Goal: Navigation & Orientation: Find specific page/section

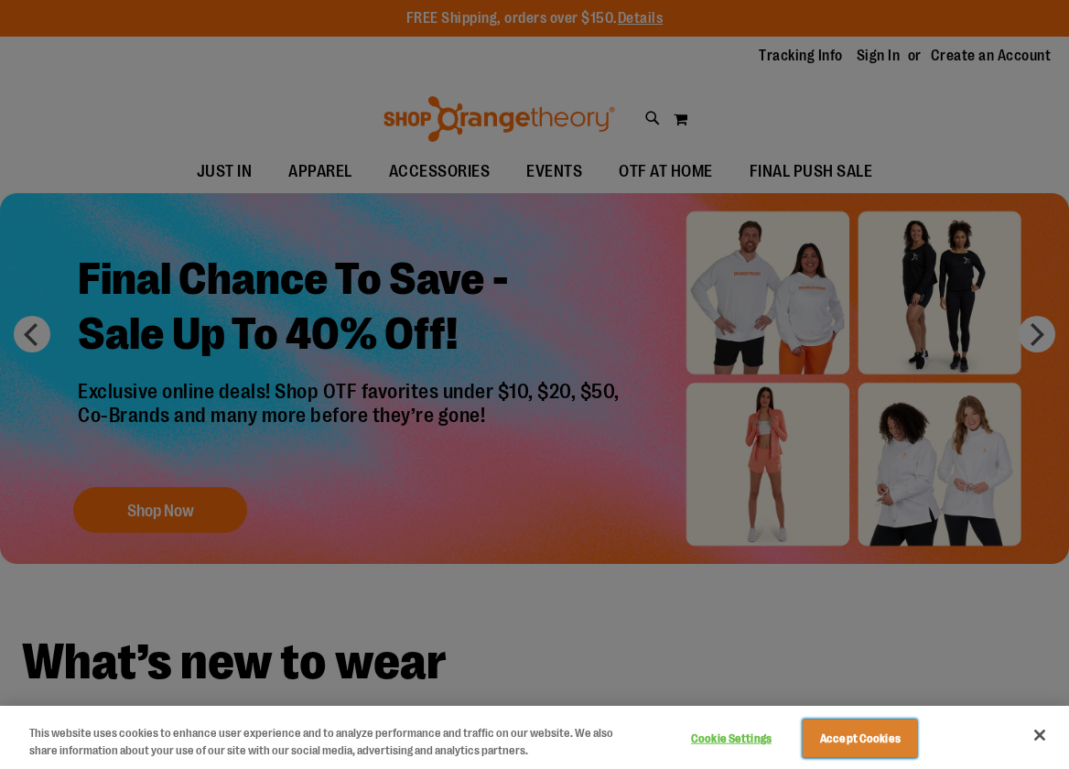
click at [882, 739] on button "Accept Cookies" at bounding box center [860, 738] width 114 height 38
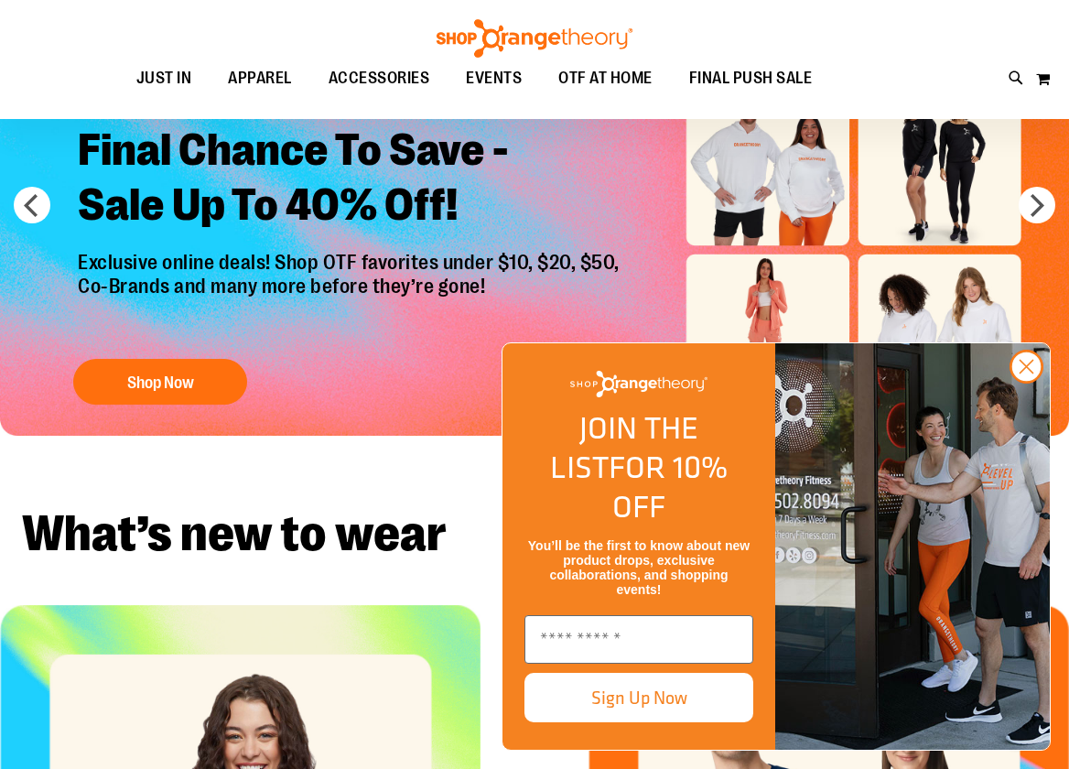
scroll to position [130, 0]
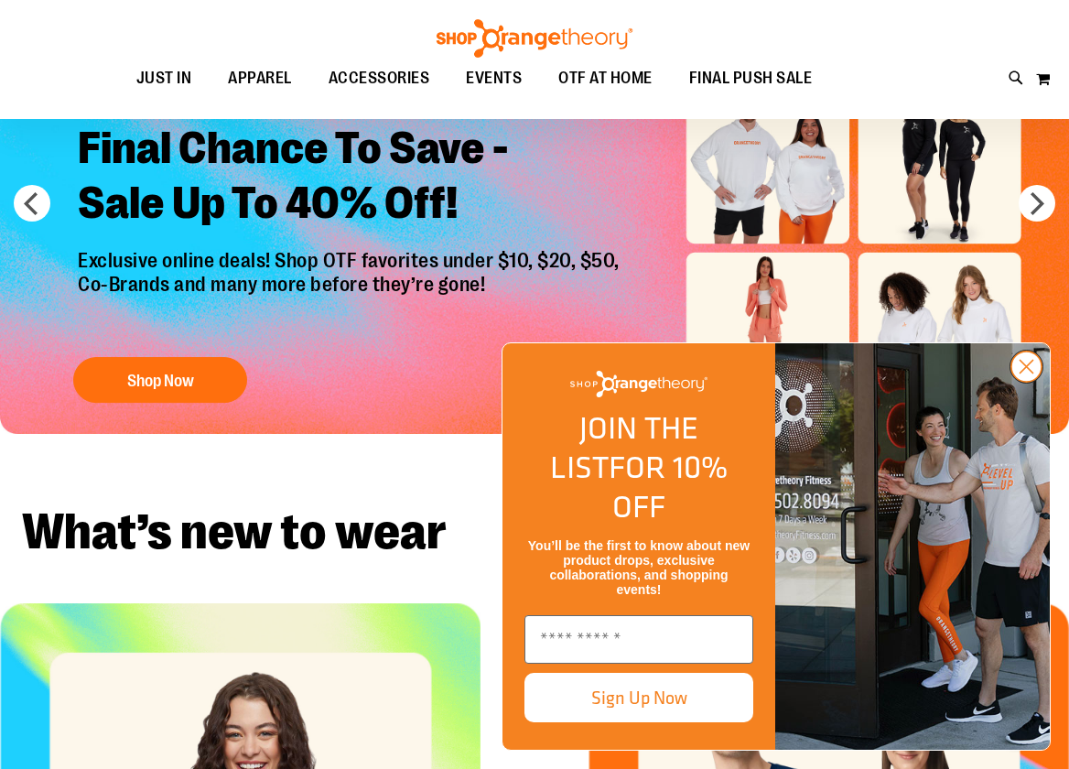
click at [1027, 382] on circle "Close dialog" at bounding box center [1026, 366] width 30 height 30
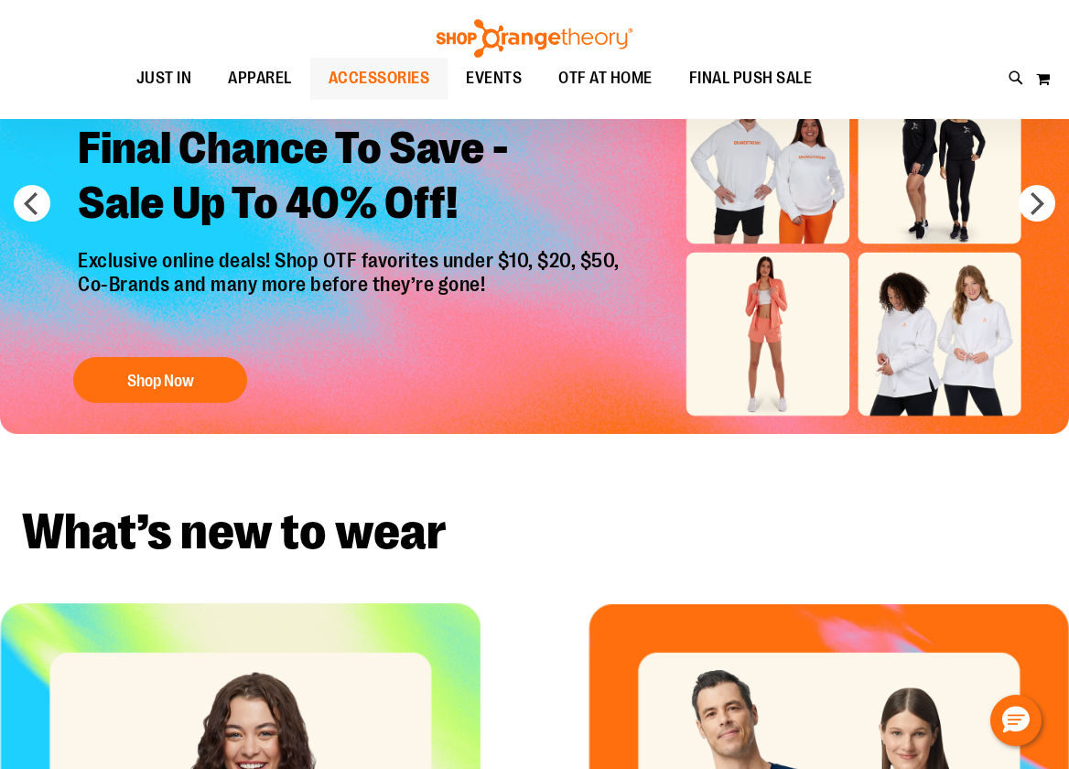
click at [398, 81] on span "ACCESSORIES" at bounding box center [380, 78] width 102 height 41
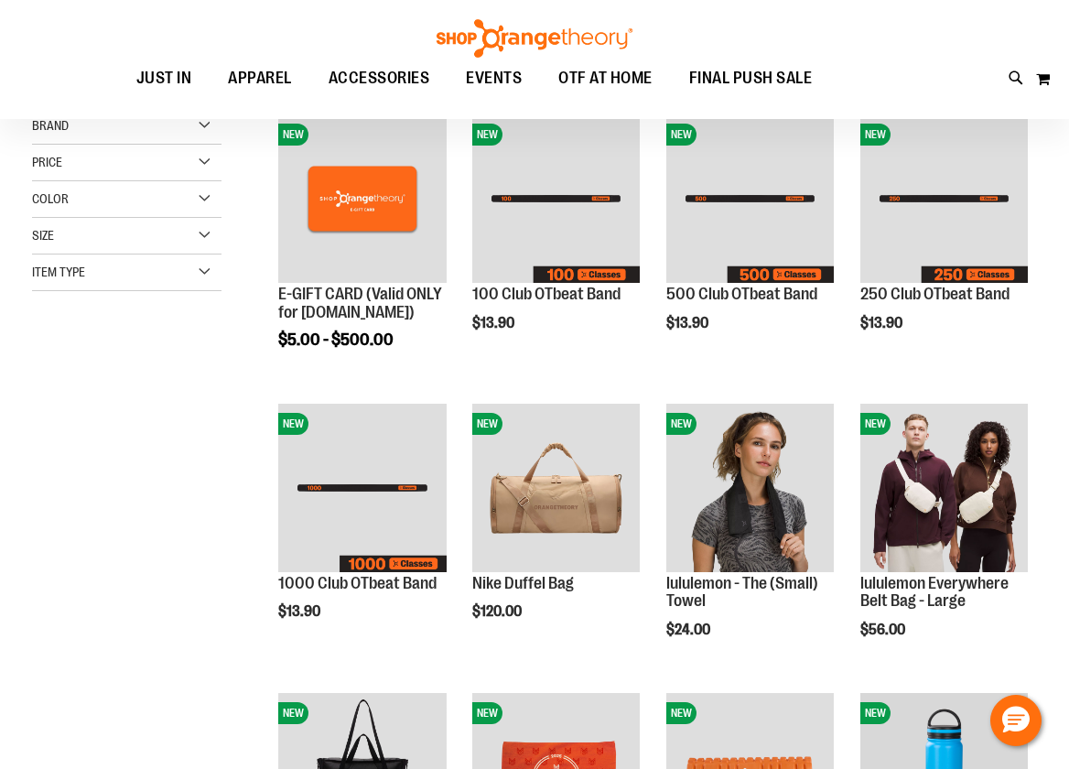
scroll to position [276, 0]
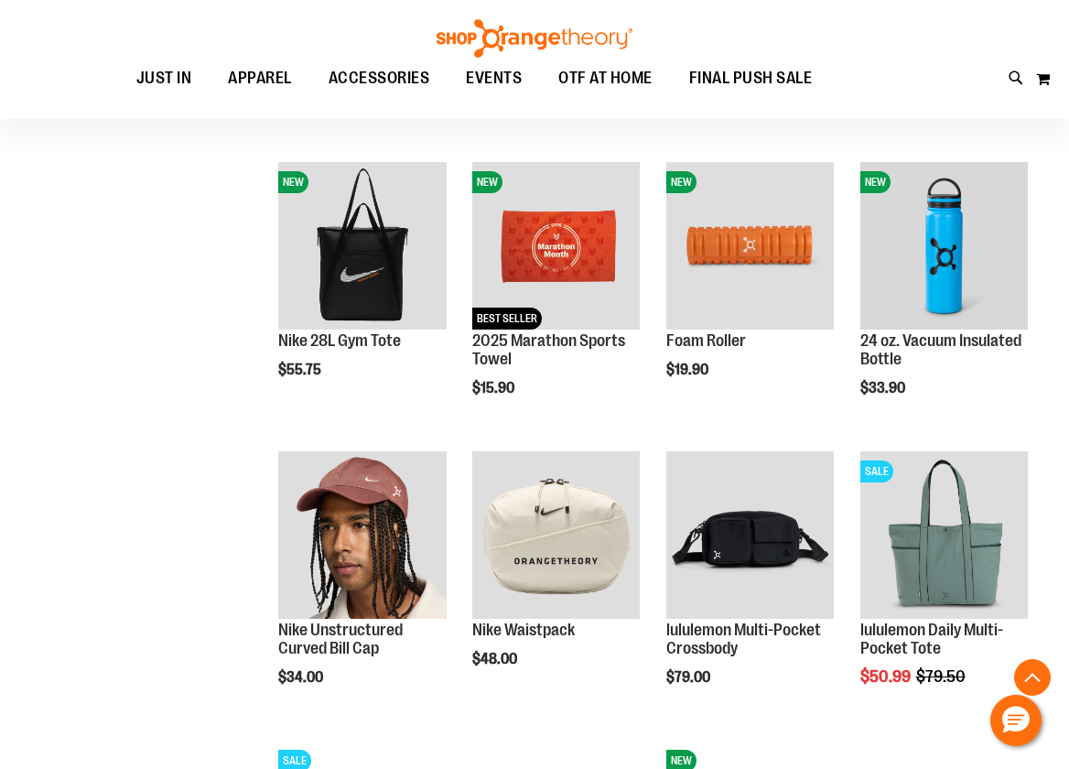
scroll to position [790, 0]
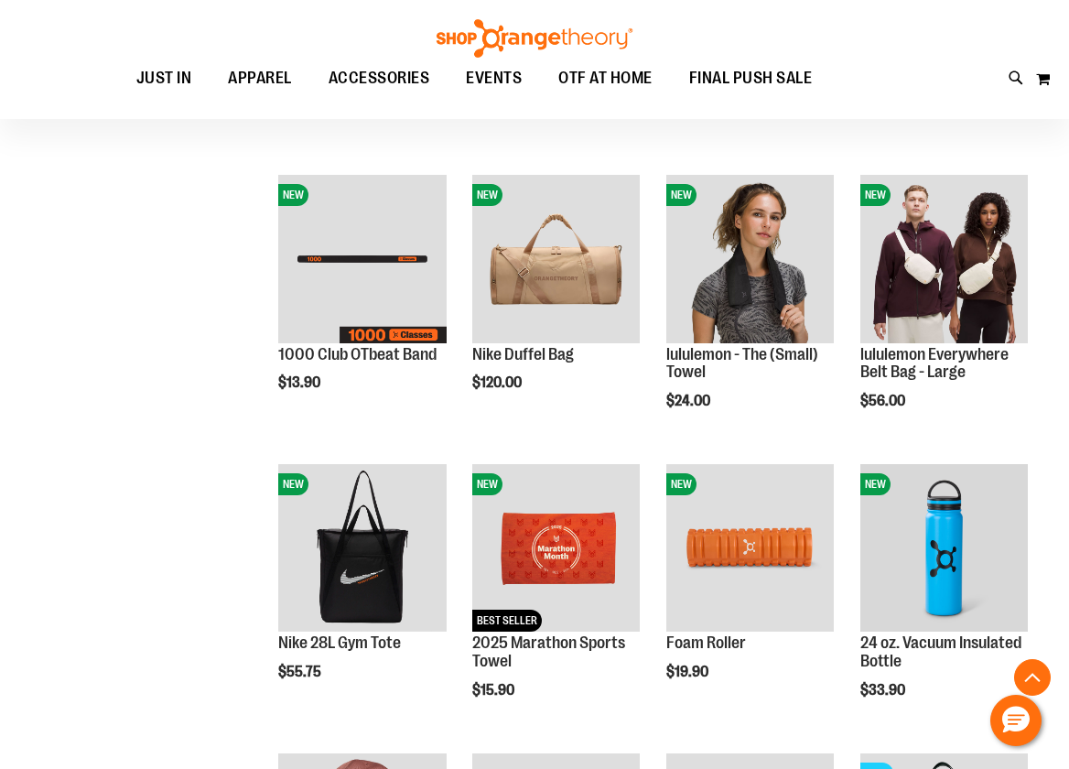
scroll to position [47, 0]
